Goal: Navigation & Orientation: Understand site structure

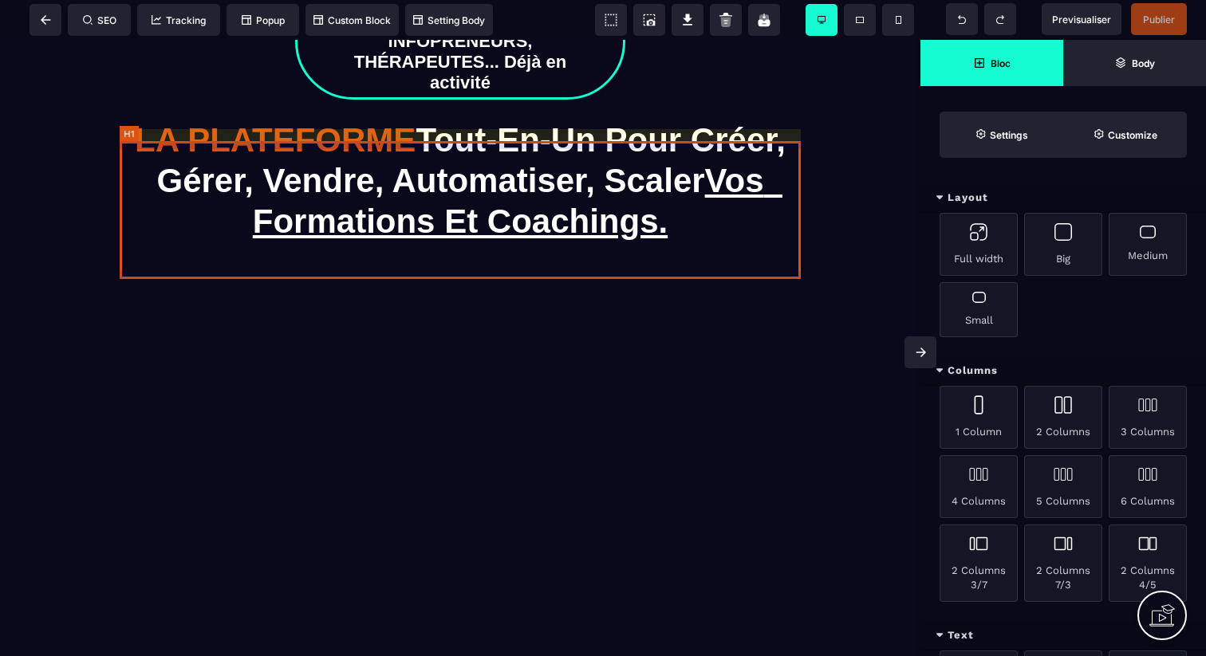
scroll to position [184, 0]
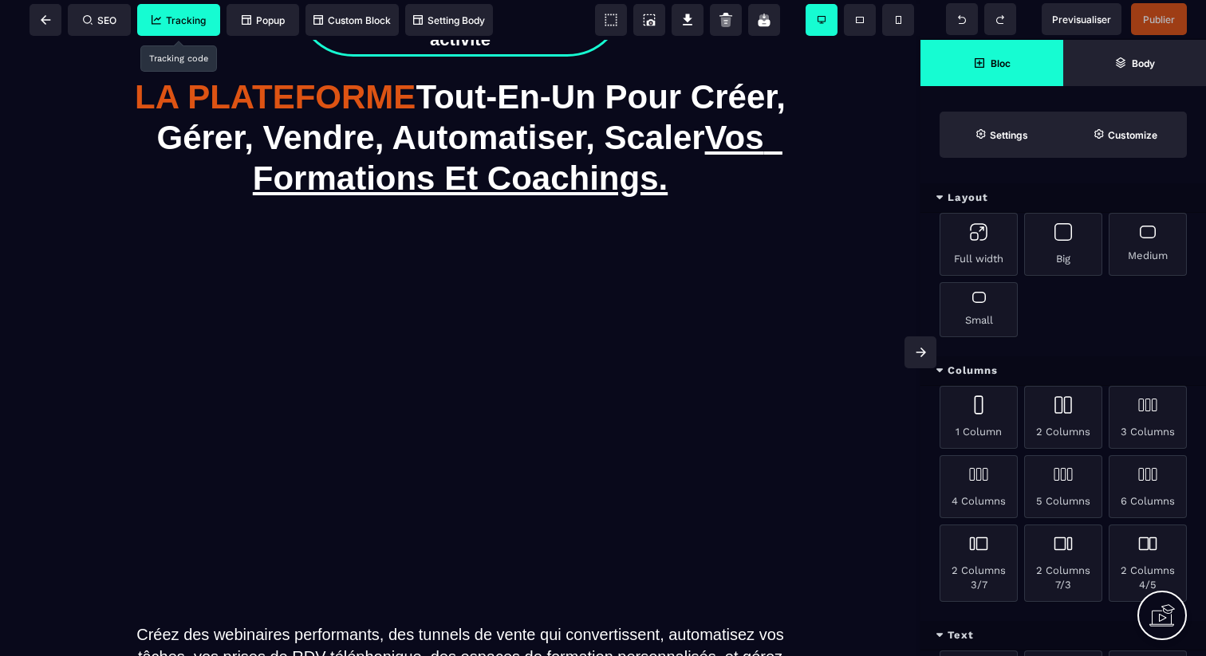
click at [201, 26] on span "Tracking" at bounding box center [178, 20] width 54 height 12
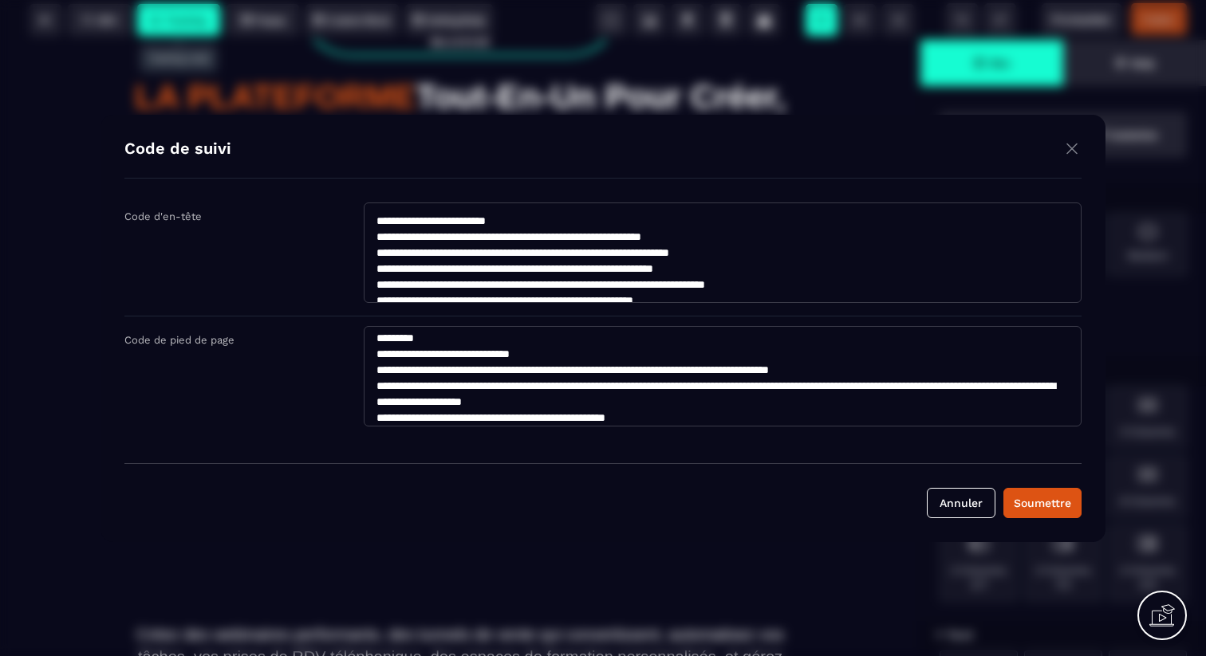
scroll to position [0, 0]
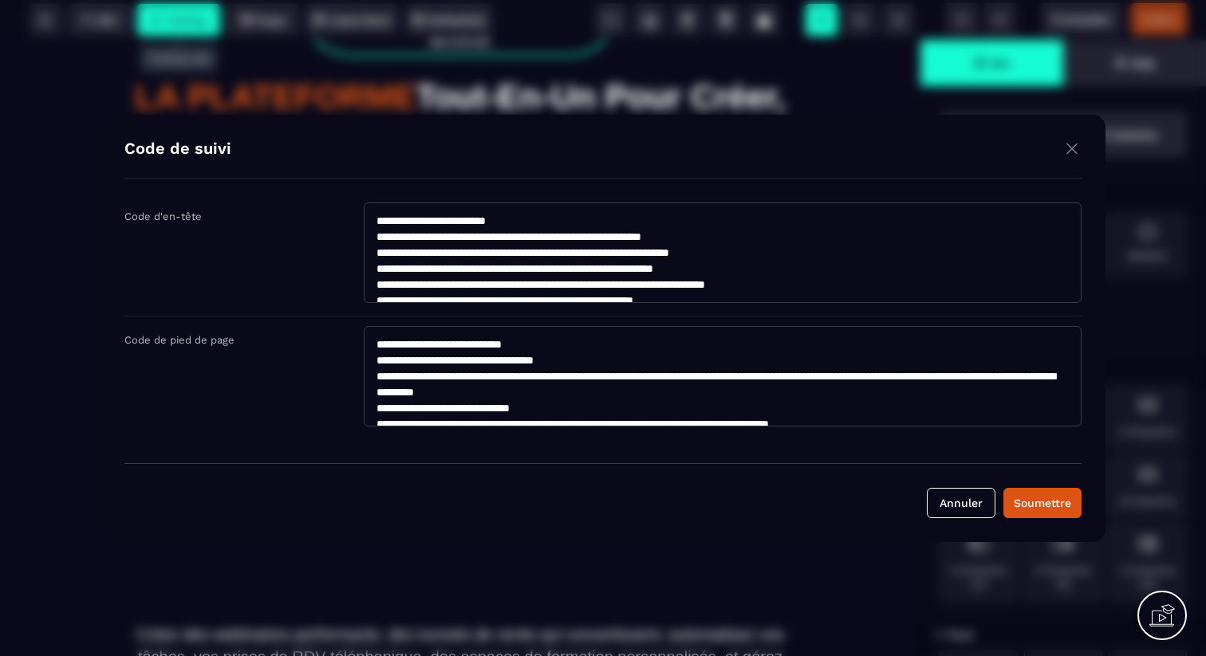
click at [1071, 150] on img "Modal window" at bounding box center [1071, 149] width 19 height 20
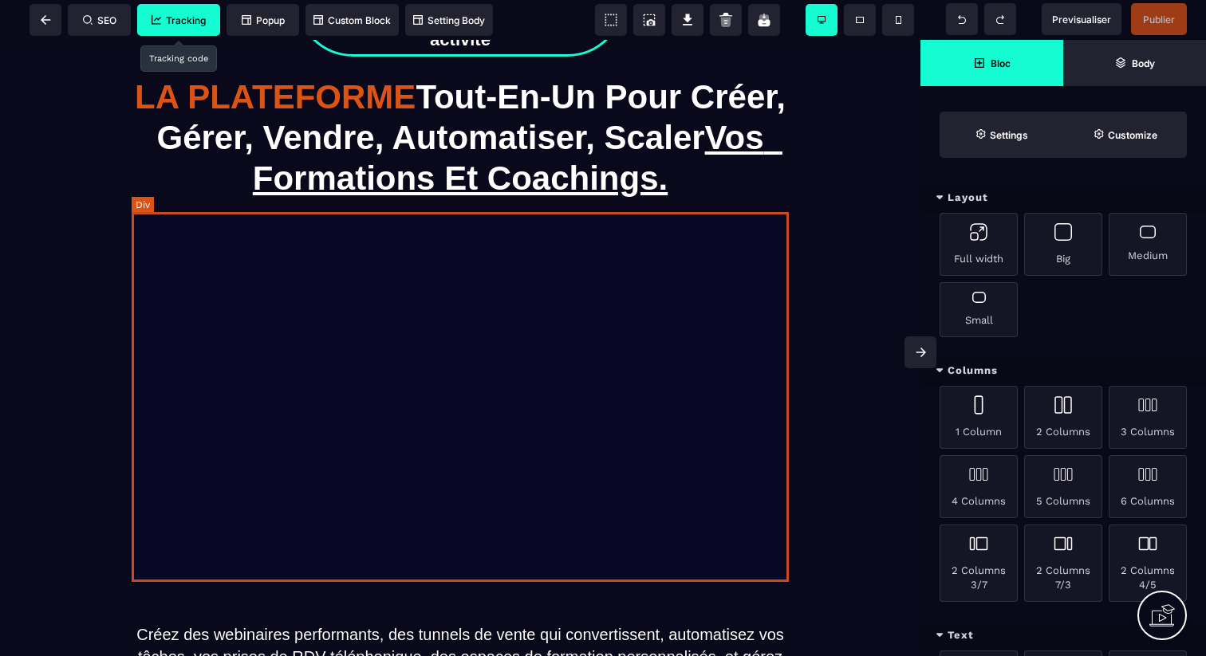
click at [716, 313] on div at bounding box center [460, 435] width 657 height 370
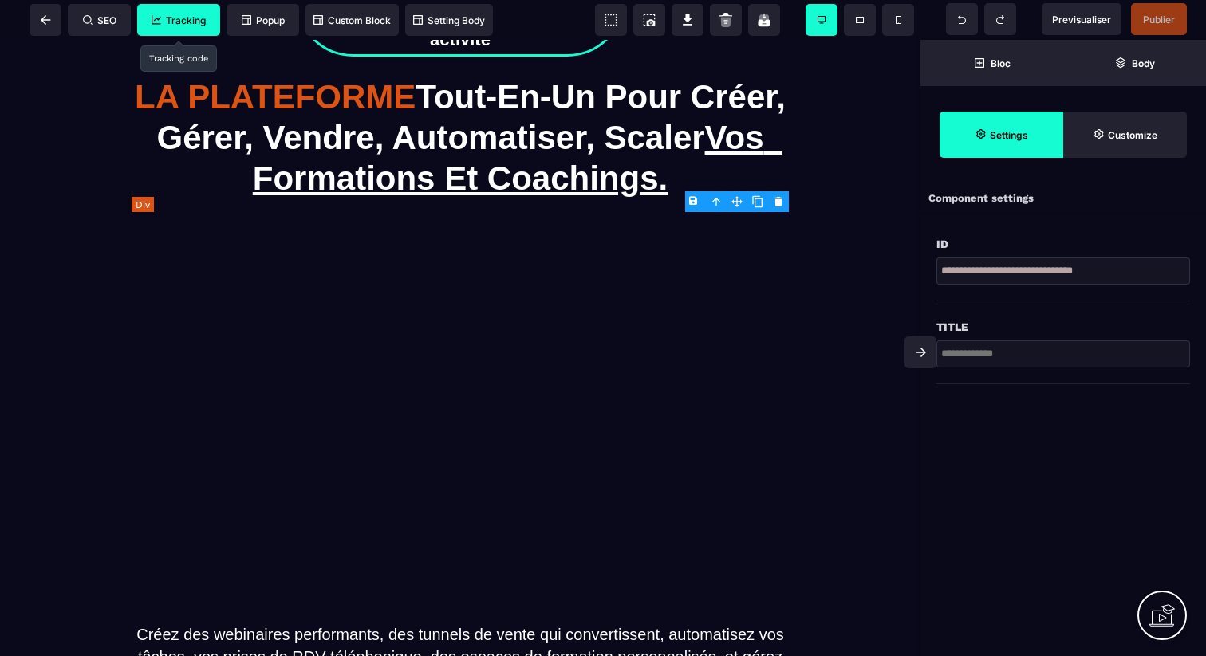
click at [716, 313] on div at bounding box center [460, 435] width 657 height 370
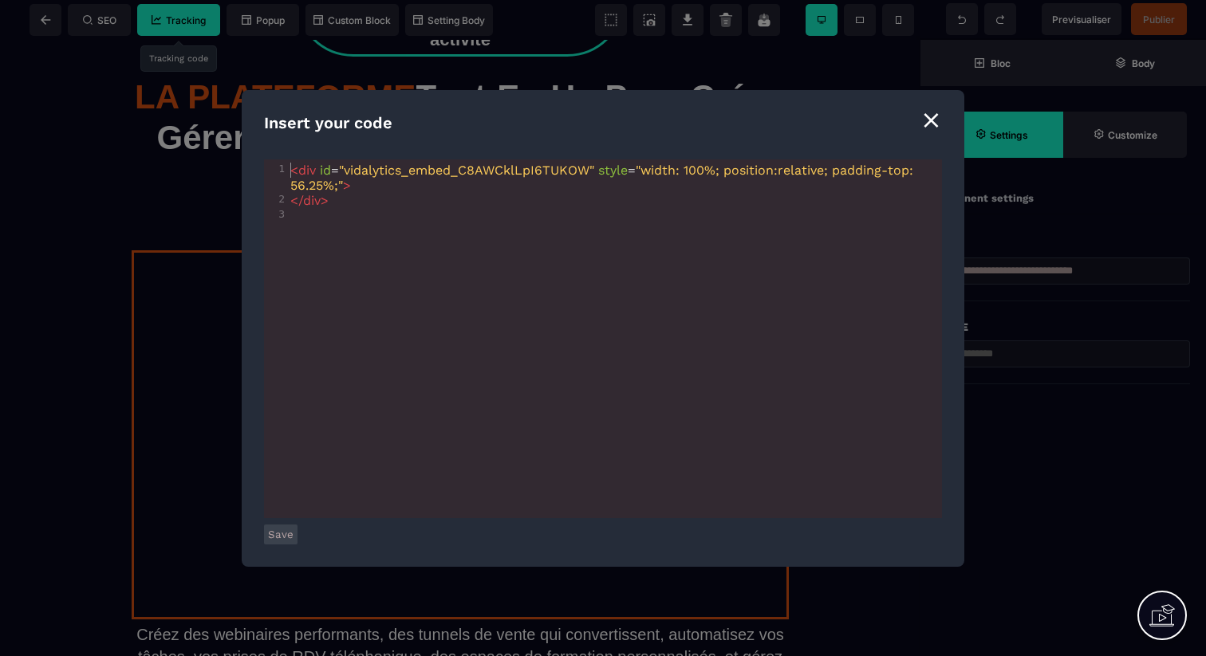
click at [935, 124] on div "⨯" at bounding box center [931, 119] width 22 height 30
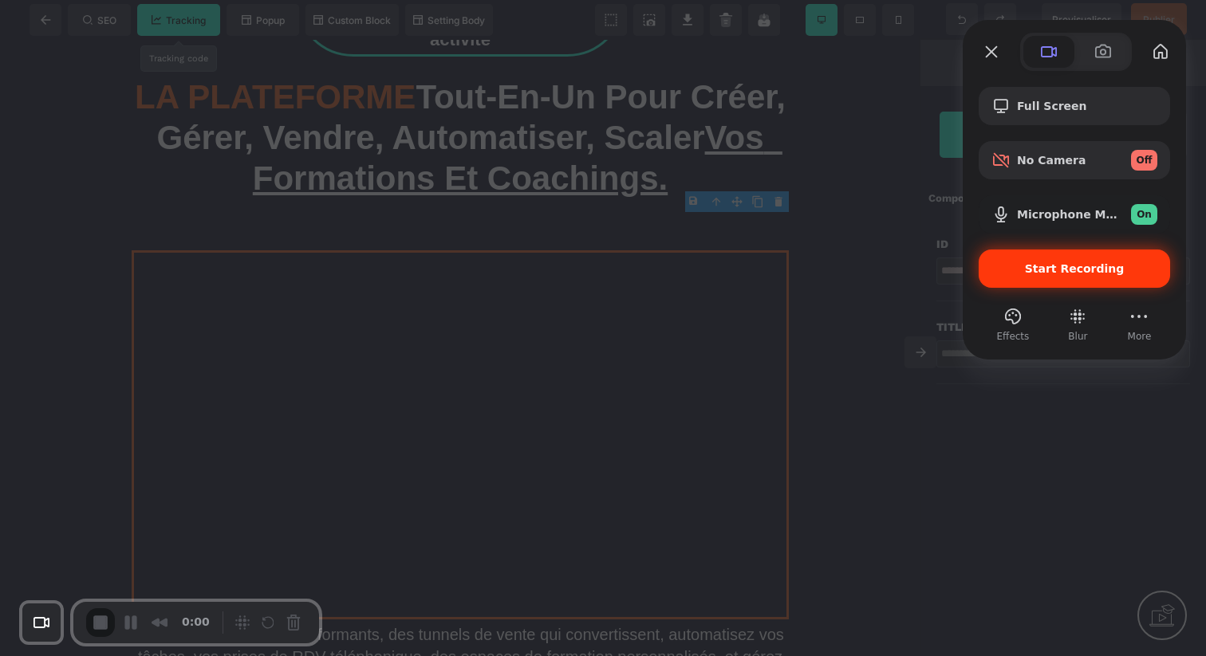
click at [1100, 278] on div "Start Recording" at bounding box center [1073, 269] width 191 height 38
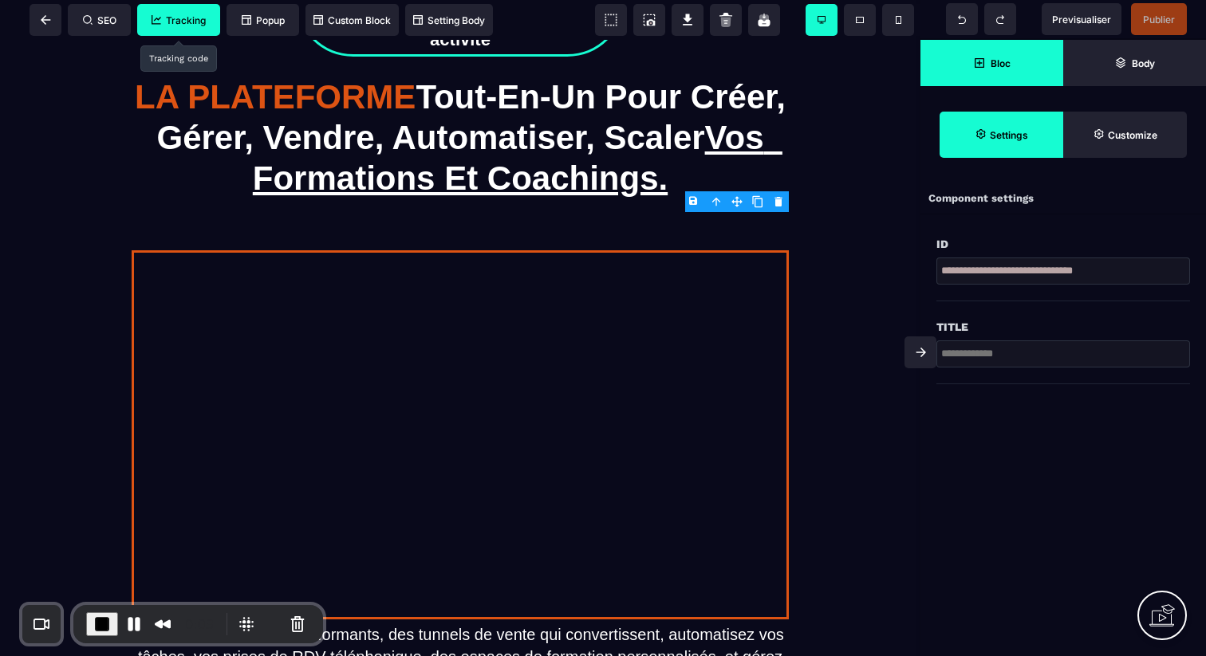
click at [993, 77] on span "Bloc" at bounding box center [991, 63] width 143 height 46
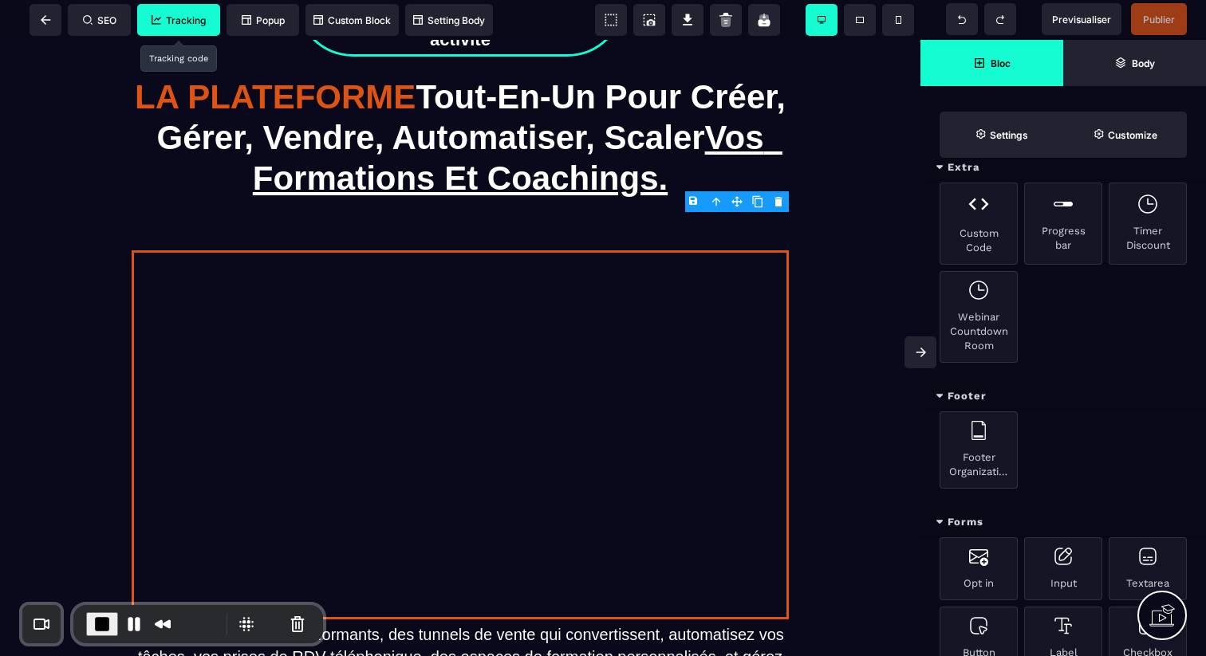
scroll to position [766, 0]
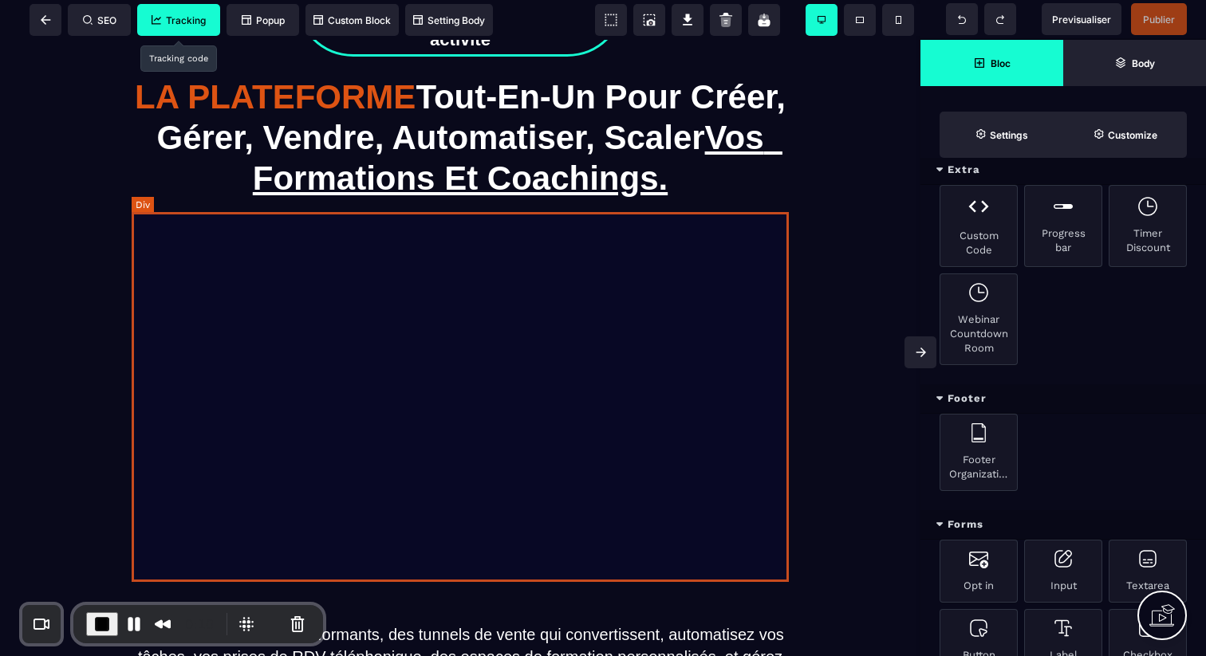
click at [588, 303] on div at bounding box center [460, 435] width 657 height 370
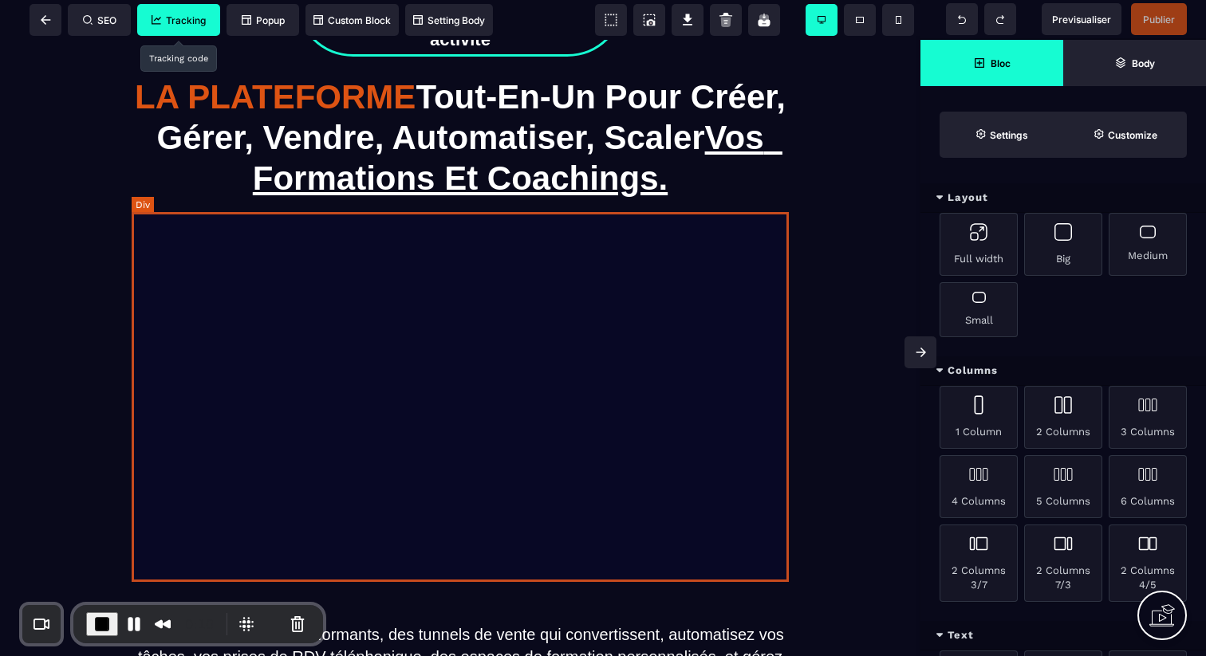
click at [588, 303] on div at bounding box center [460, 435] width 657 height 370
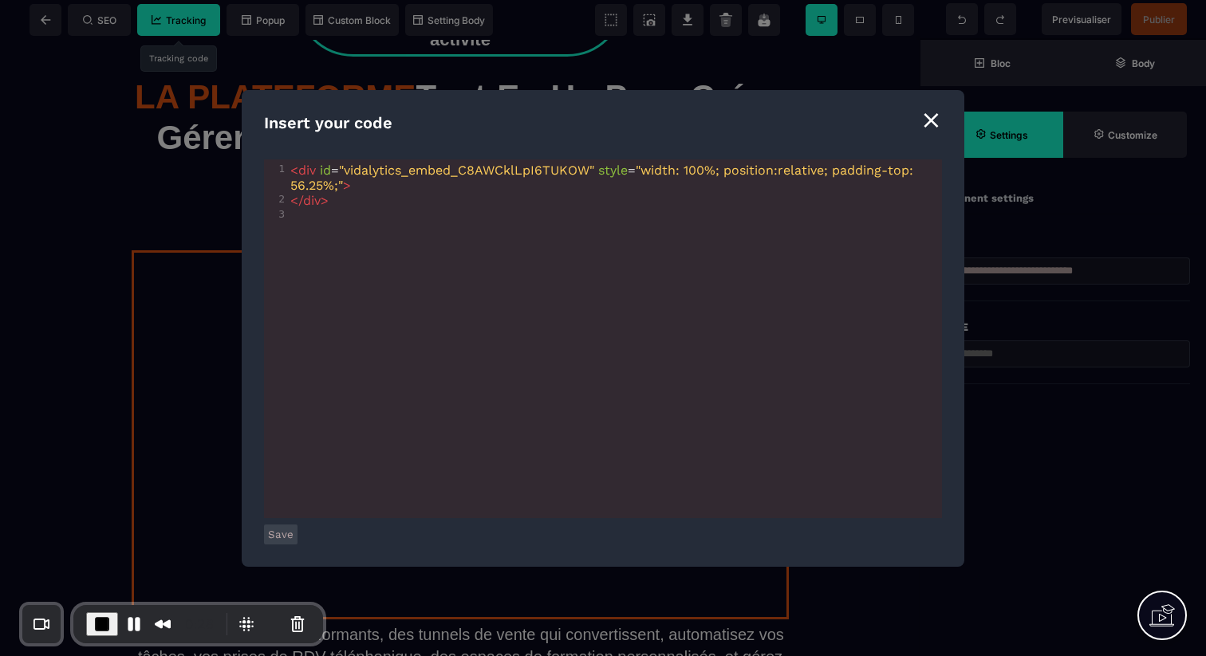
click at [938, 128] on div "⨯" at bounding box center [931, 119] width 22 height 30
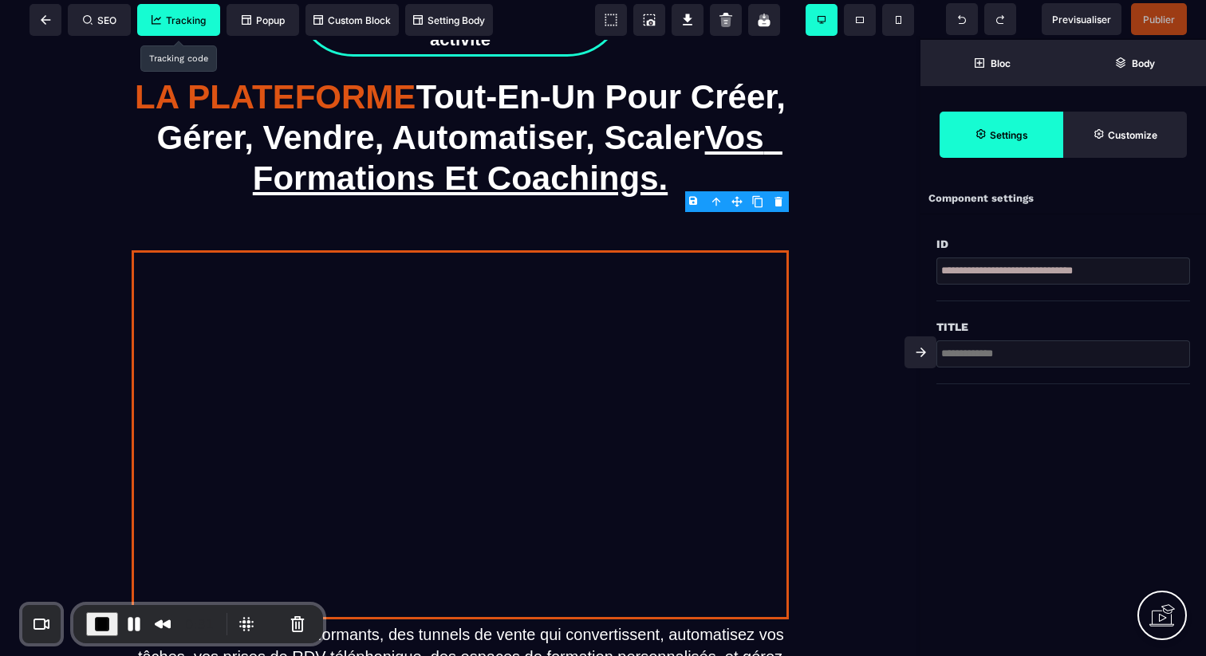
click at [197, 20] on span "Tracking" at bounding box center [178, 20] width 54 height 12
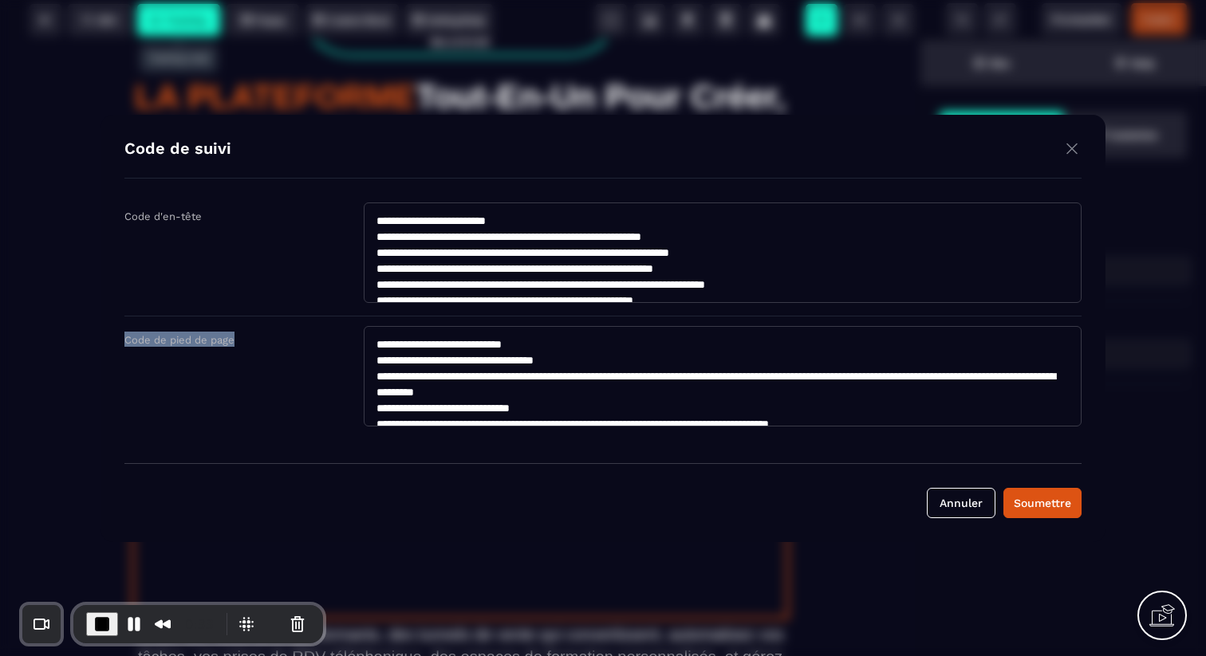
drag, startPoint x: 127, startPoint y: 335, endPoint x: 286, endPoint y: 336, distance: 159.5
click at [286, 336] on div "Code de pied de page" at bounding box center [243, 339] width 239 height 15
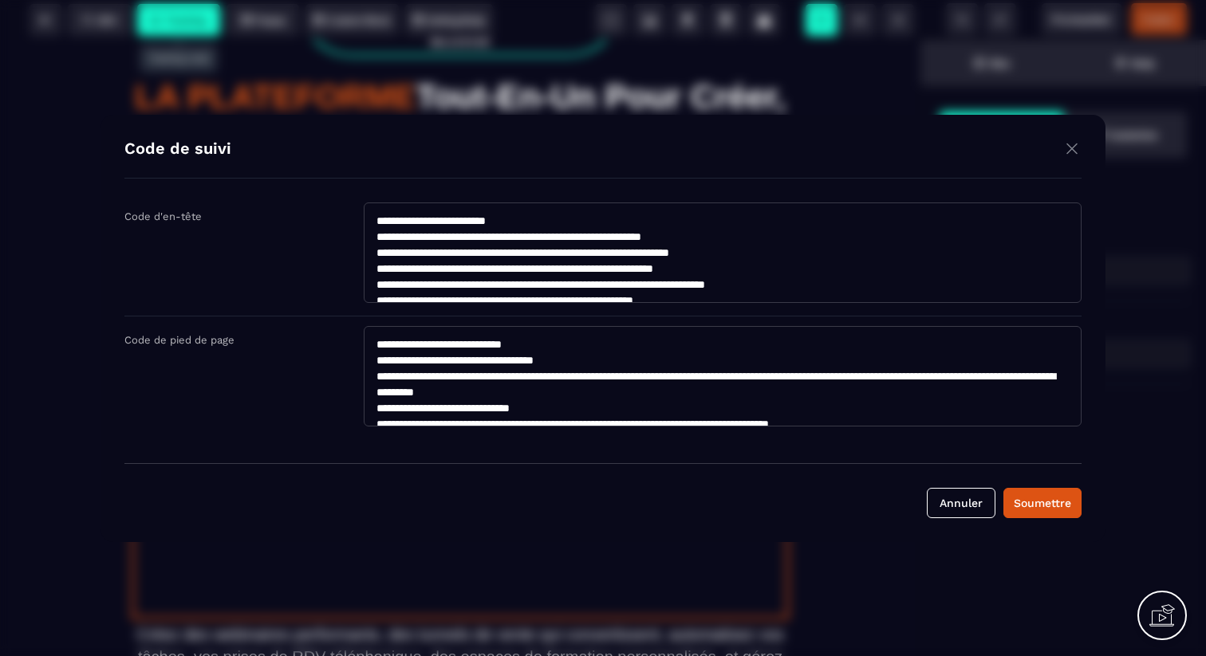
click at [1070, 150] on img "Modal window" at bounding box center [1071, 149] width 19 height 20
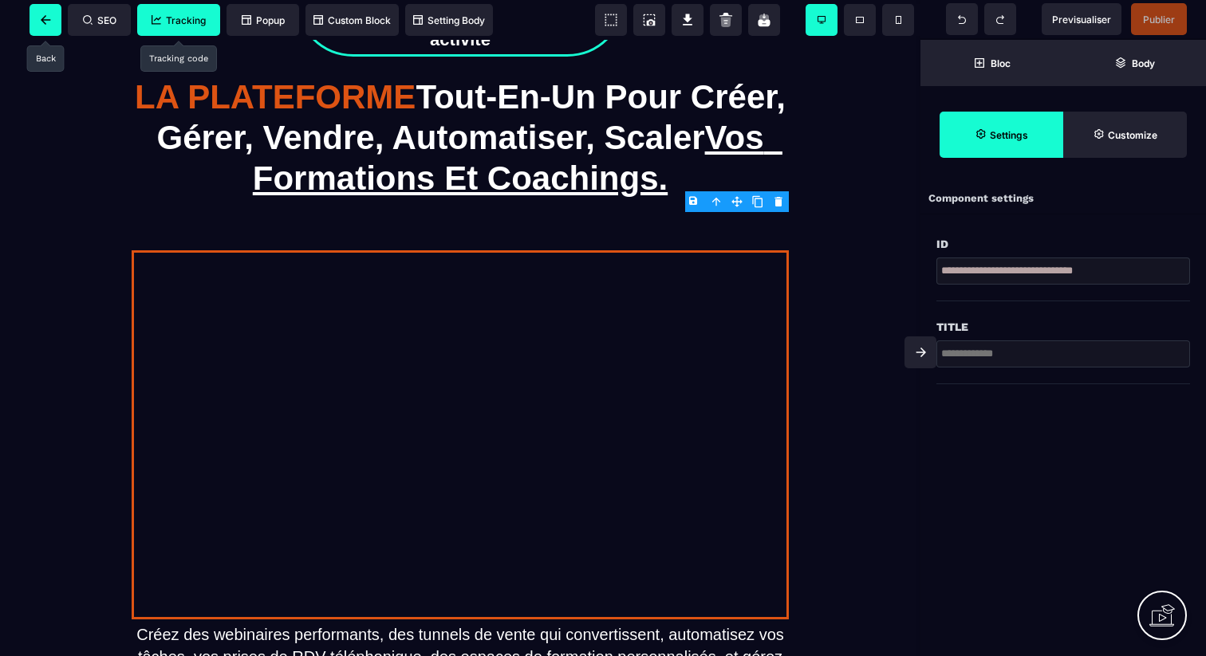
click at [53, 22] on span at bounding box center [45, 20] width 32 height 32
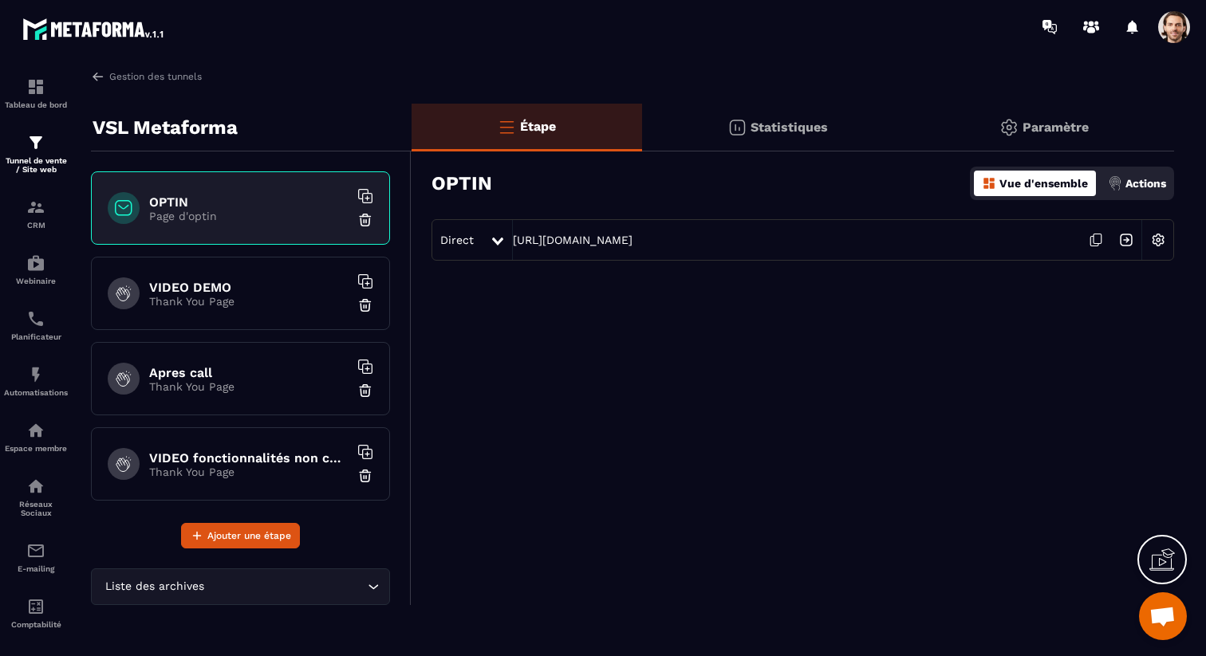
click at [259, 327] on div "VIDEO DEMO Thank You Page" at bounding box center [240, 293] width 299 height 73
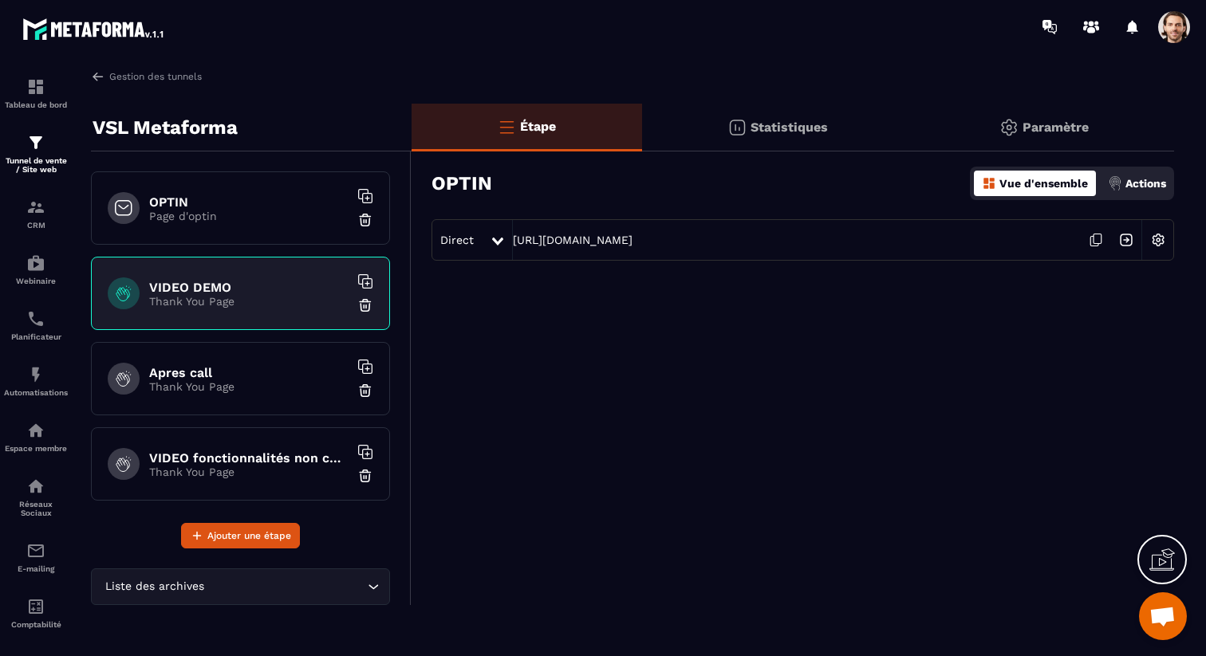
click at [277, 227] on div "OPTIN Page d'optin" at bounding box center [240, 207] width 299 height 73
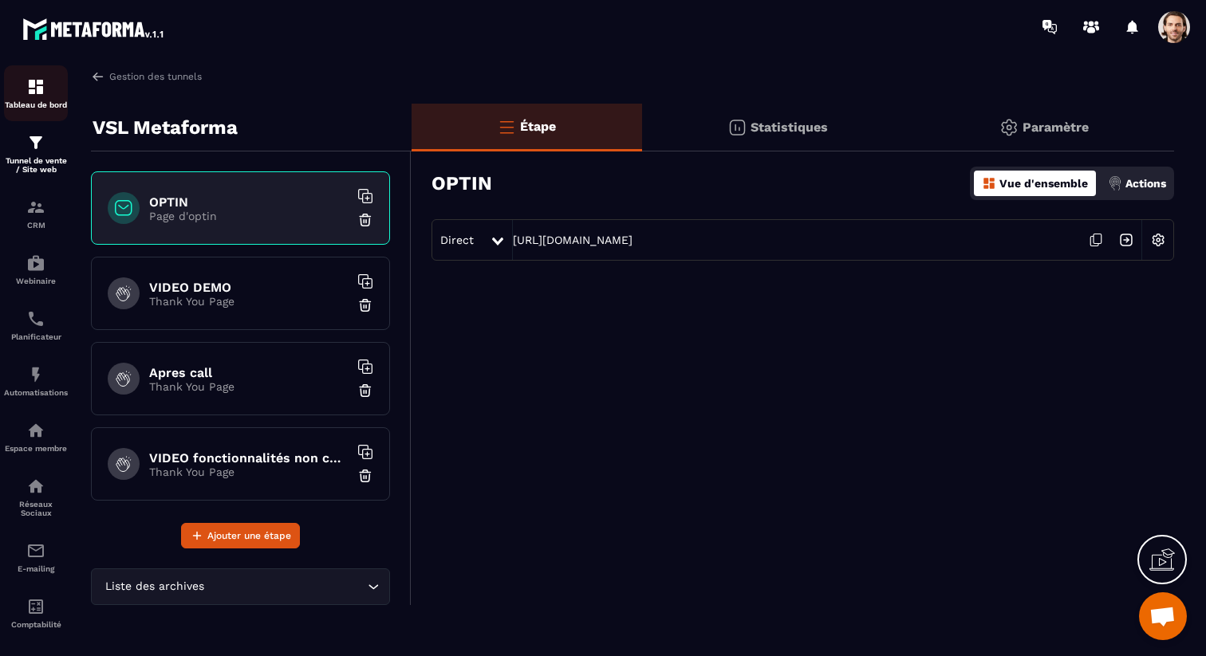
click at [39, 96] on div "Tableau de bord" at bounding box center [36, 93] width 64 height 32
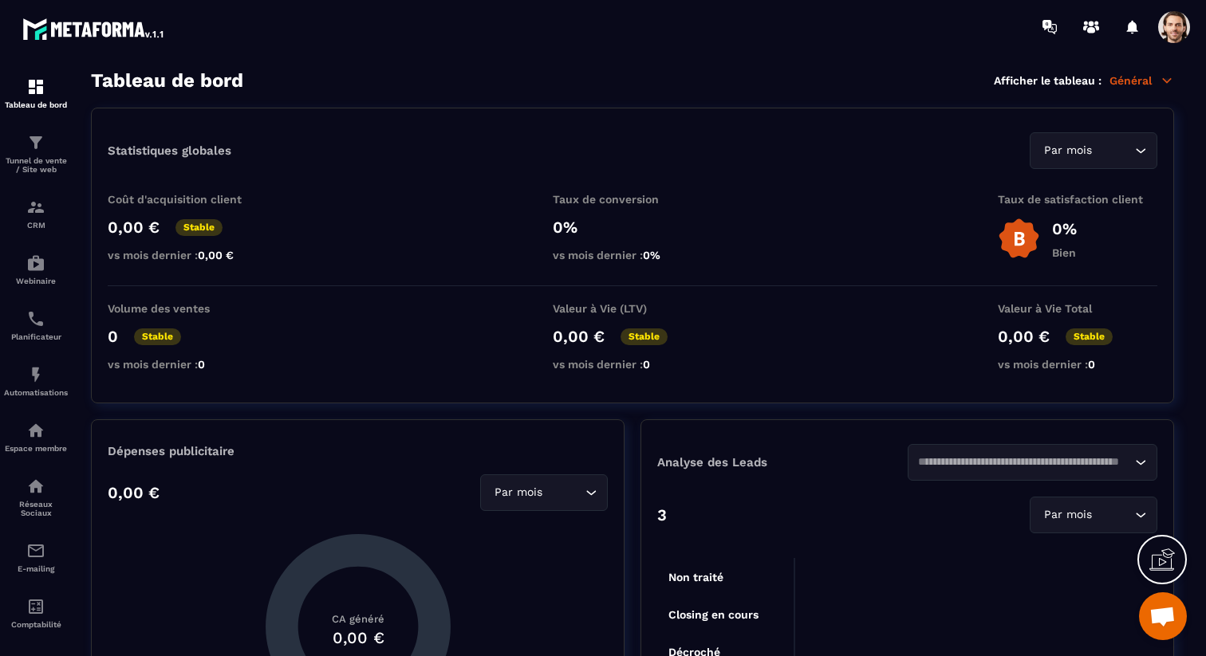
click at [1179, 31] on span at bounding box center [1174, 27] width 32 height 32
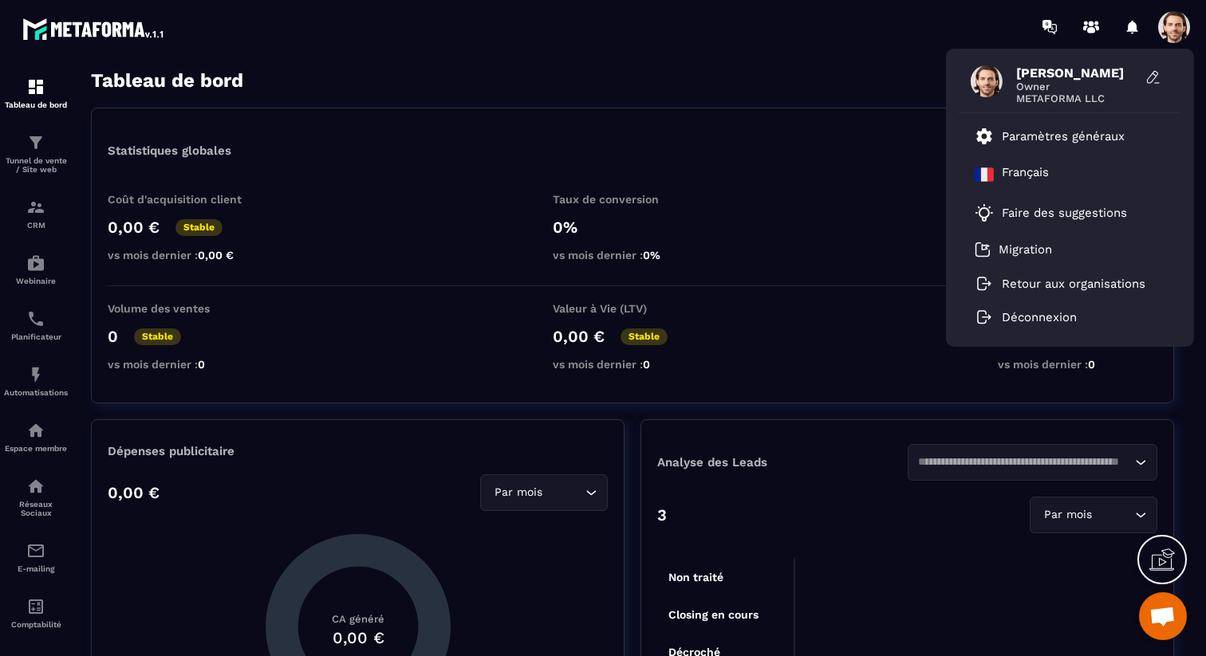
click at [910, 45] on div "[PERSON_NAME] Owner METAFORMA LLC Paramètres généraux Français Faire des sugges…" at bounding box center [696, 26] width 1018 height 53
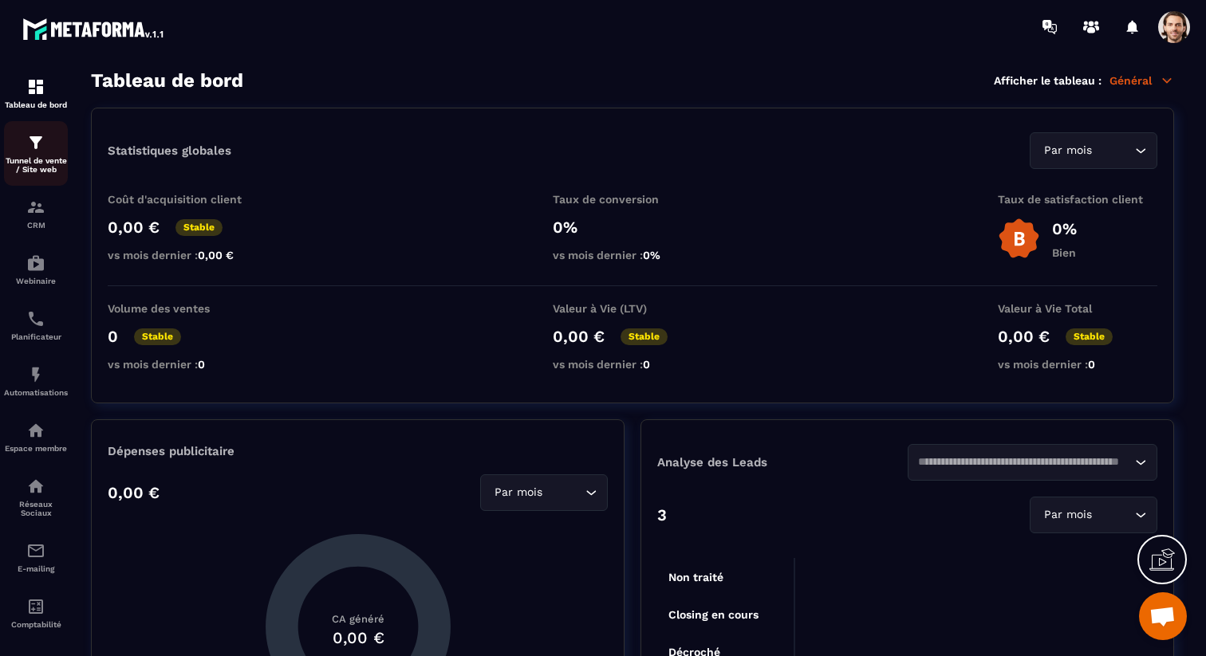
click at [30, 155] on div "Tunnel de vente / Site web" at bounding box center [36, 153] width 64 height 41
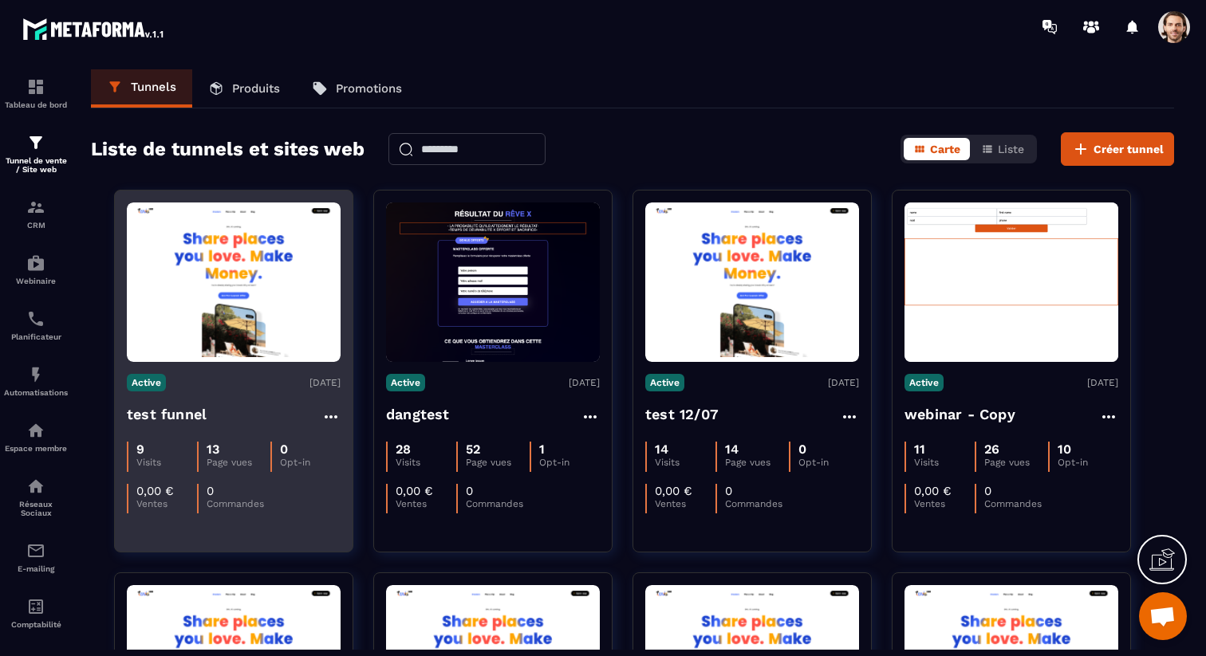
click at [183, 419] on h4 "test funnel" at bounding box center [167, 414] width 80 height 22
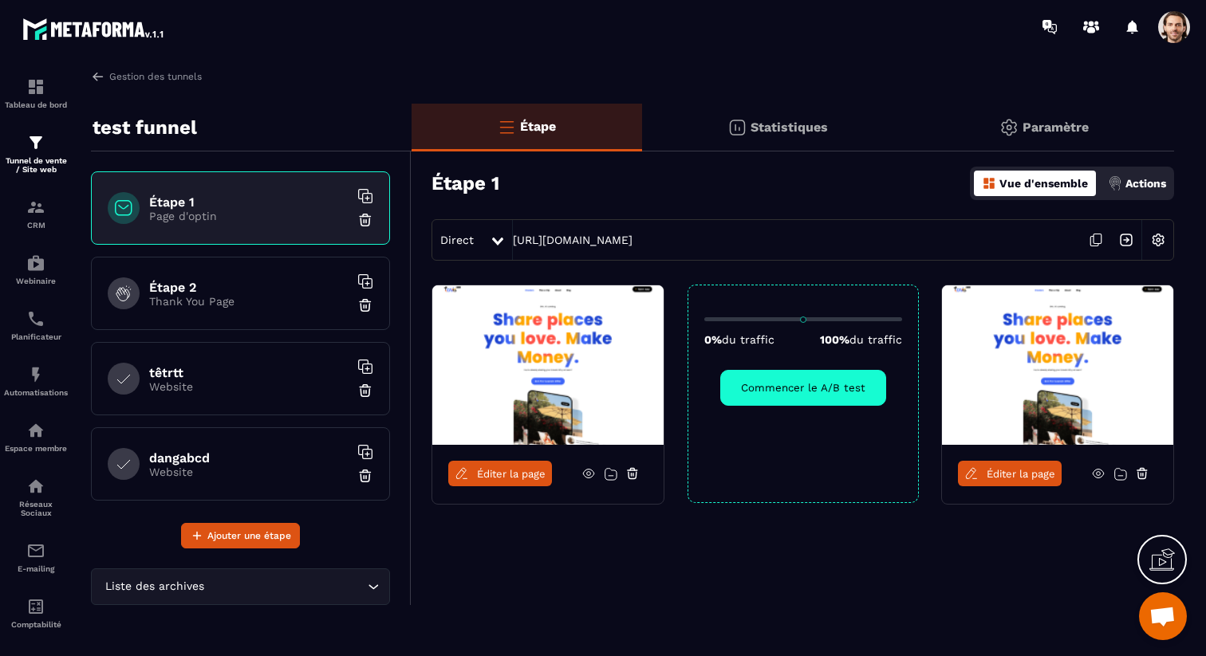
click at [162, 85] on div "Gestion des tunnels test funnel Étape 1 Page d'optin Étape 2 Thank You Page têt…" at bounding box center [632, 359] width 1115 height 580
click at [162, 84] on div "Gestion des tunnels test funnel Étape 1 Page d'optin Étape 2 Thank You Page têt…" at bounding box center [632, 359] width 1115 height 580
click at [167, 77] on link "Gestion des tunnels" at bounding box center [146, 76] width 111 height 14
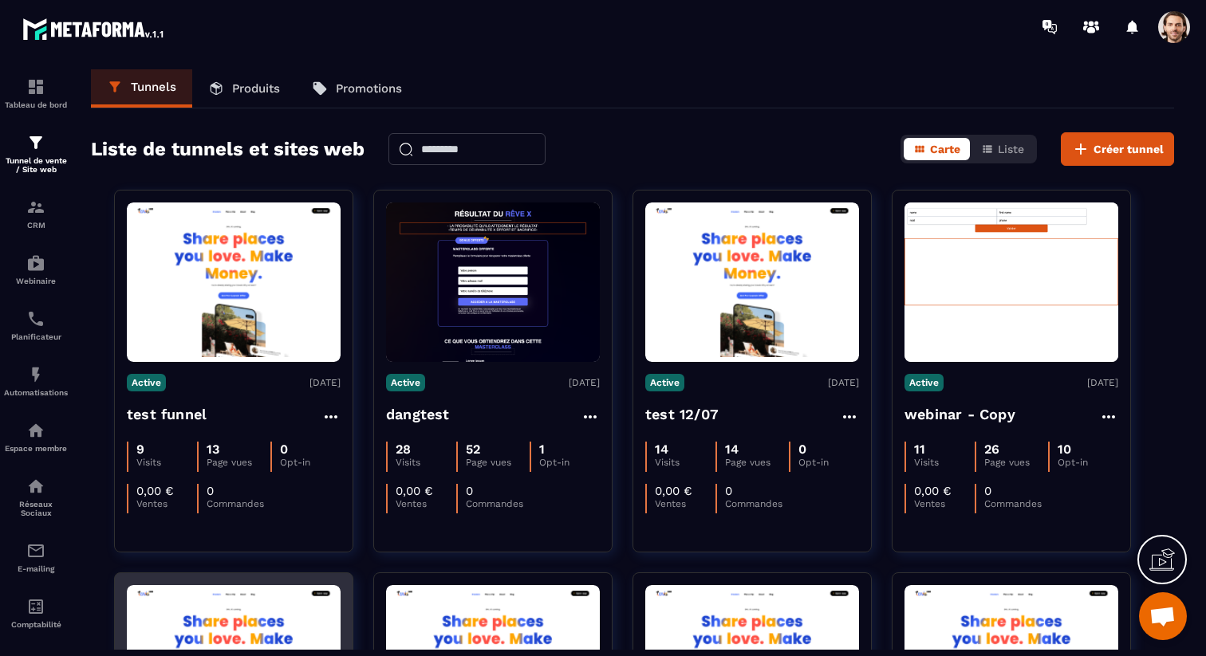
click at [164, 615] on img at bounding box center [234, 665] width 214 height 151
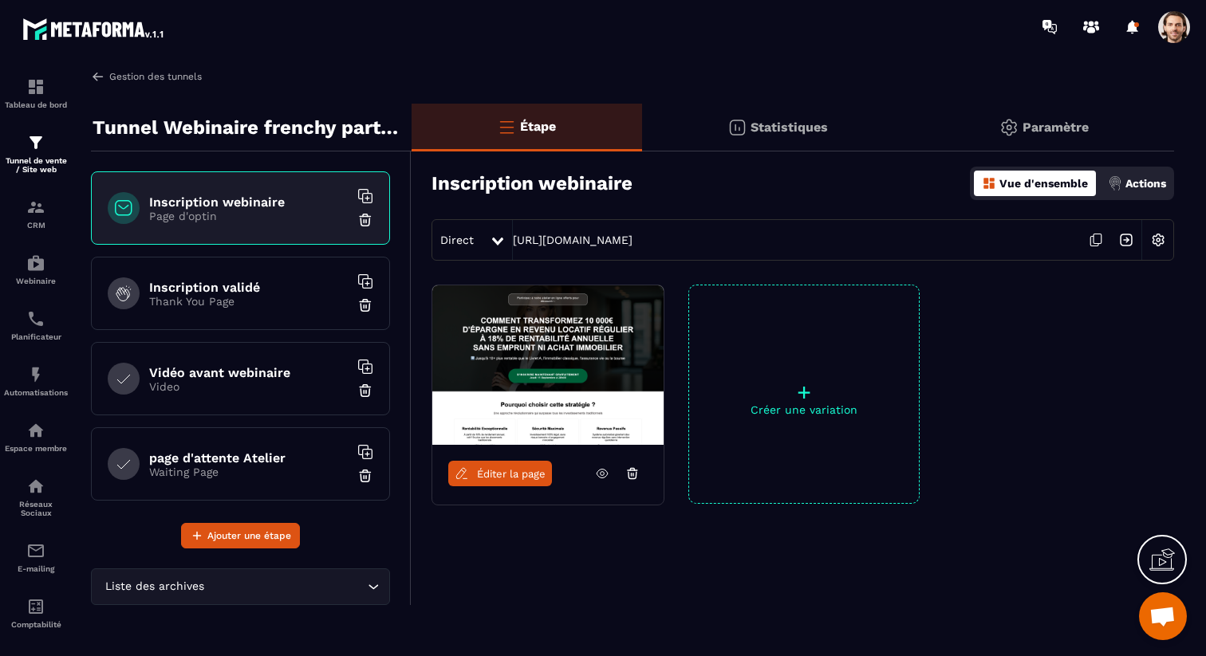
click at [169, 83] on link "Gestion des tunnels" at bounding box center [146, 76] width 111 height 14
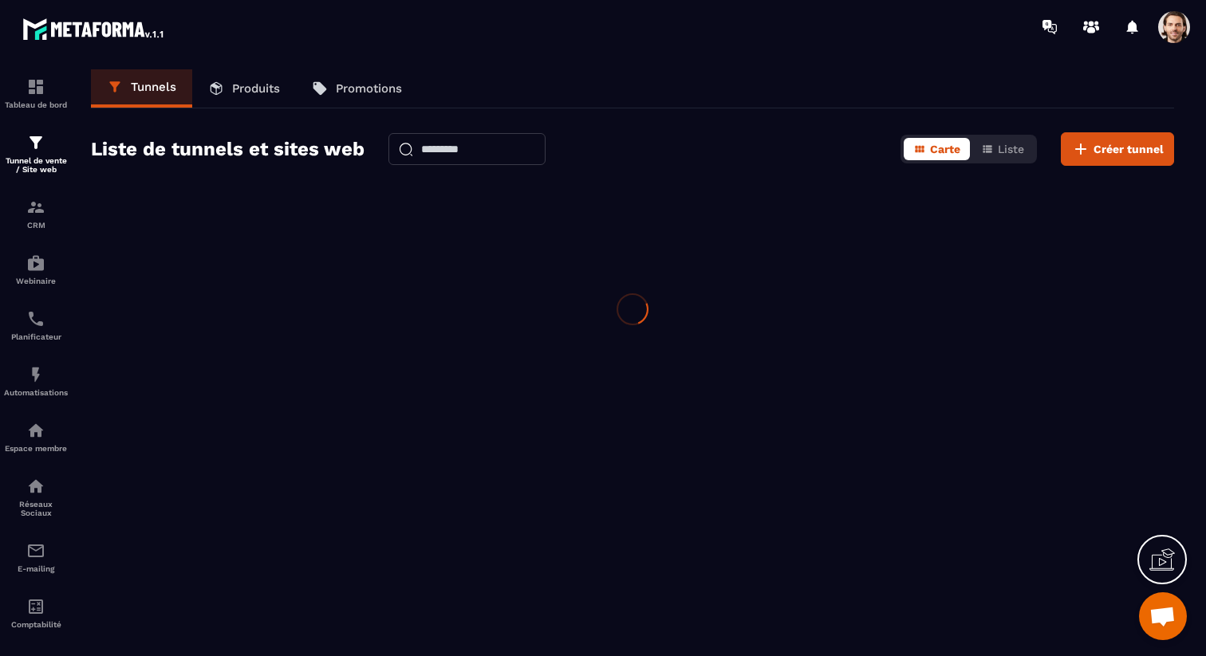
click at [1175, 30] on span at bounding box center [1174, 27] width 32 height 32
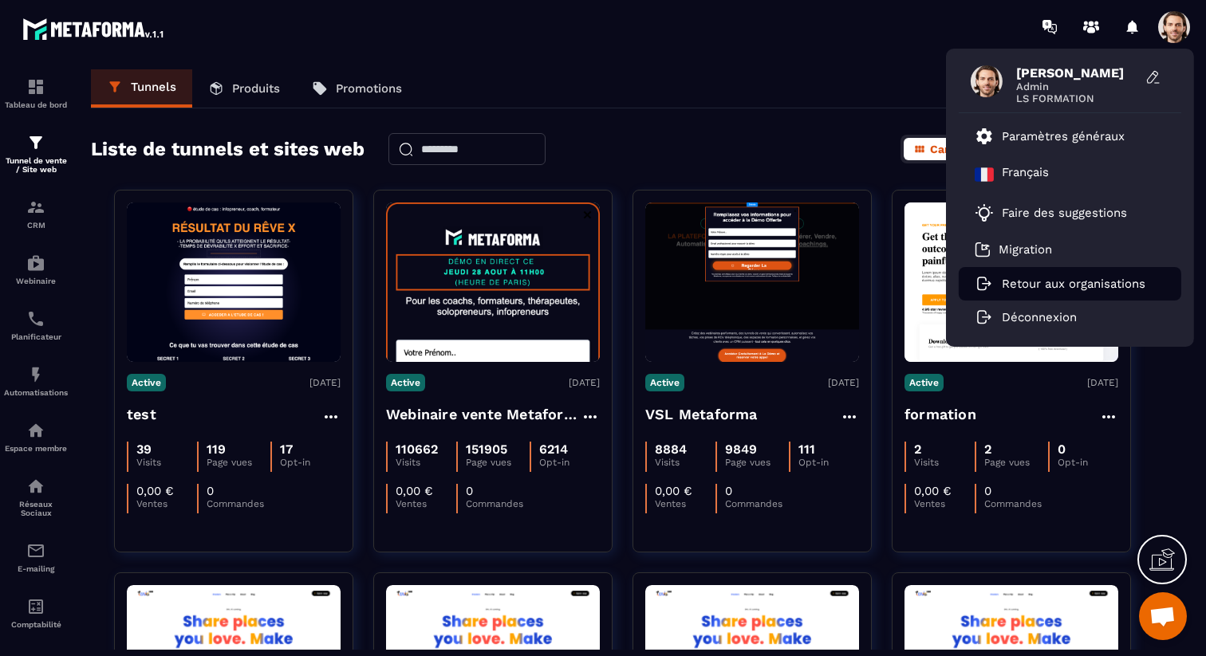
click at [1061, 281] on p "Retour aux organisations" at bounding box center [1073, 284] width 144 height 14
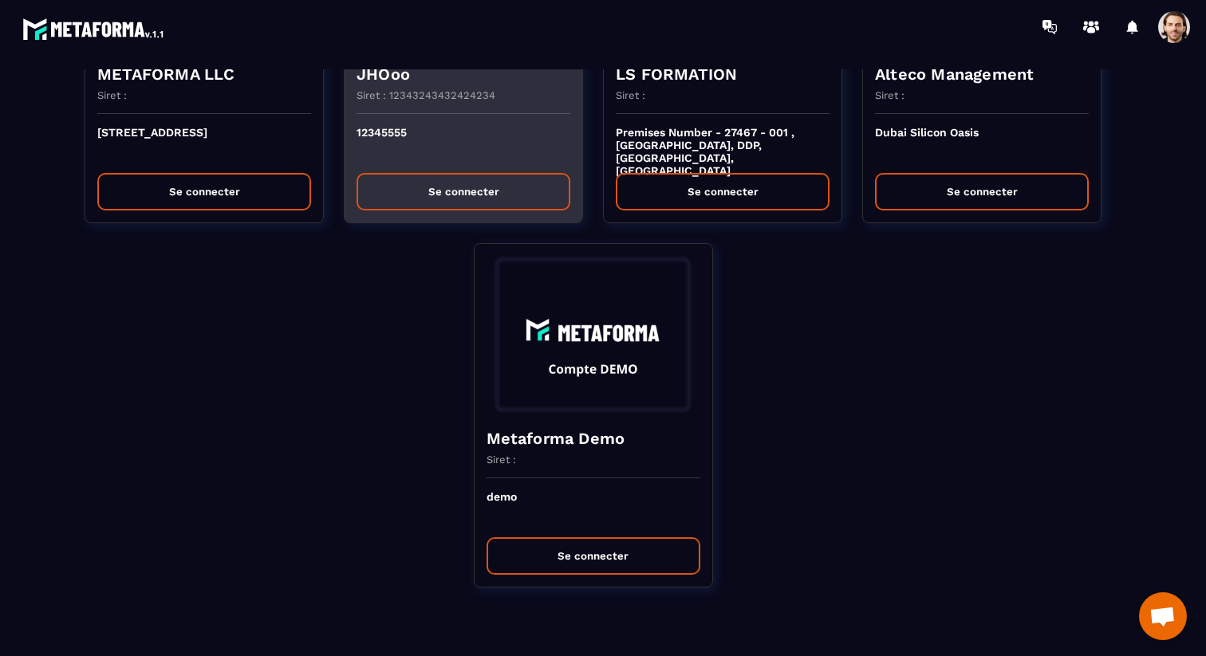
scroll to position [222, 0]
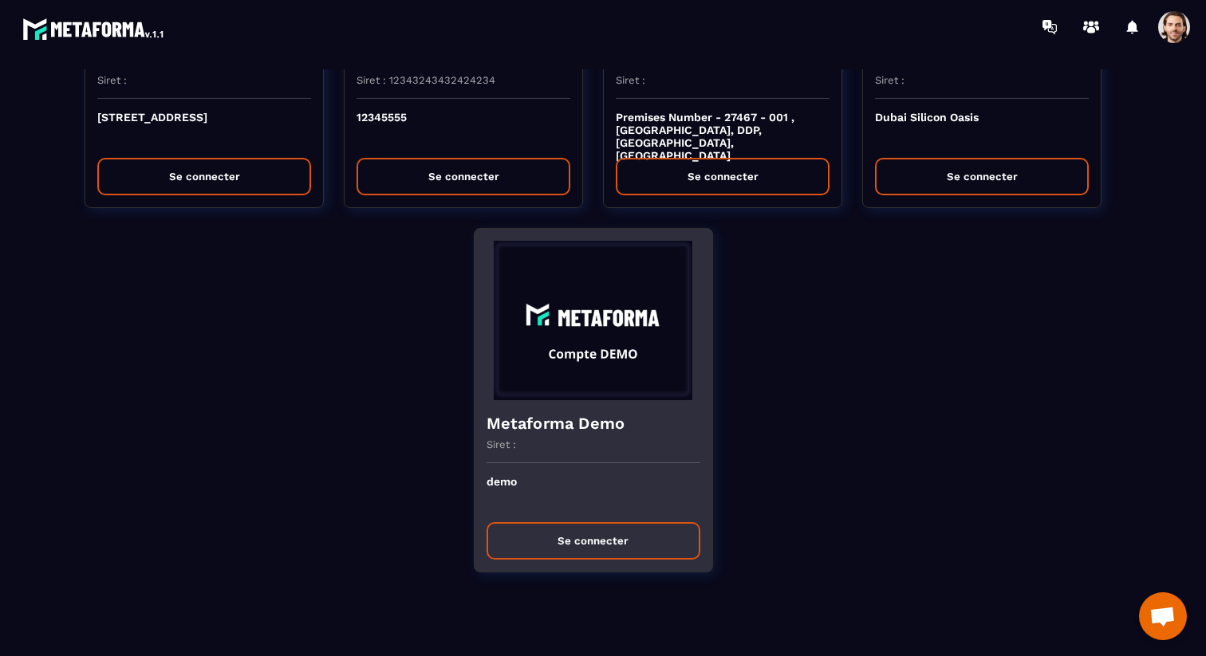
click at [581, 534] on button "Se connecter" at bounding box center [593, 540] width 214 height 37
